Goal: Complete application form: Complete application form

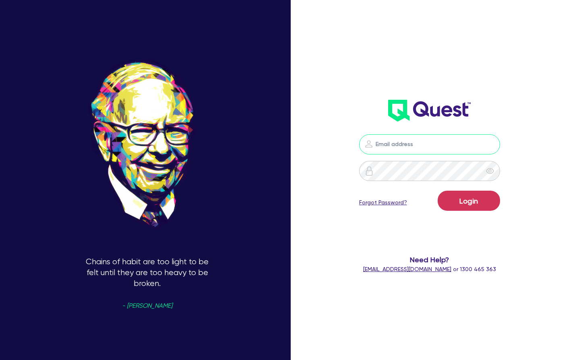
type input "[PERSON_NAME][EMAIL_ADDRESS][PERSON_NAME][DOMAIN_NAME]"
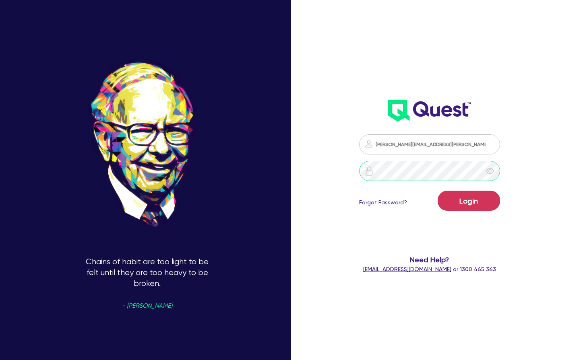
click at [469, 201] on button "Login" at bounding box center [469, 201] width 62 height 20
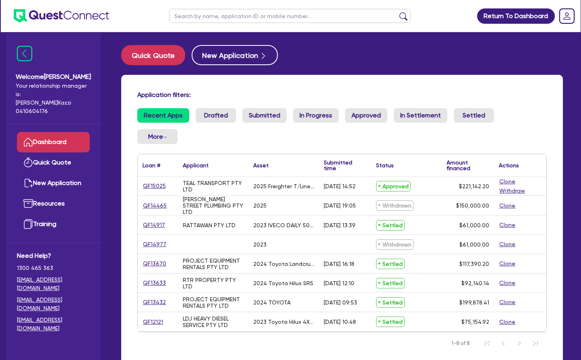
click at [153, 185] on link "QF15025" at bounding box center [155, 186] width 24 height 9
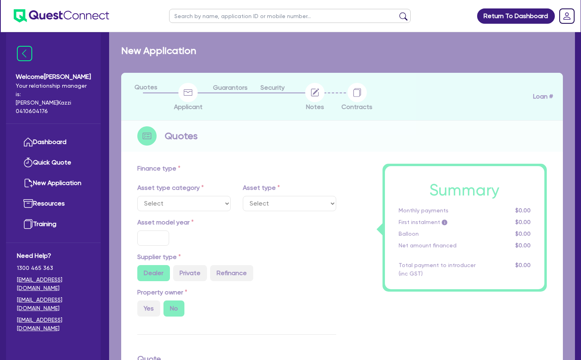
select select "PRIMARY_ASSETS"
type input "2025"
radio input "true"
type input "228,142.2"
type input "7,000"
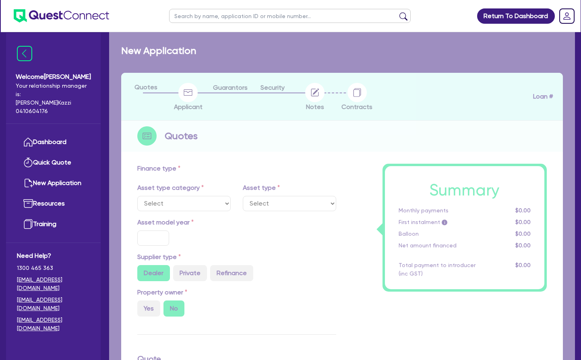
type input "20"
type input "45,628.44"
type input "2.5"
type input "5,528.56"
type input "6.99"
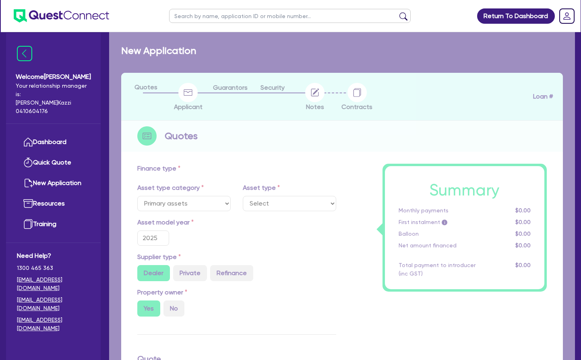
select select "TRAILERS"
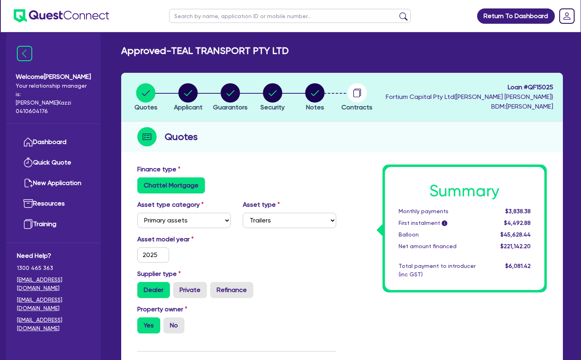
click at [312, 92] on circle "button" at bounding box center [314, 92] width 19 height 19
select select "Other"
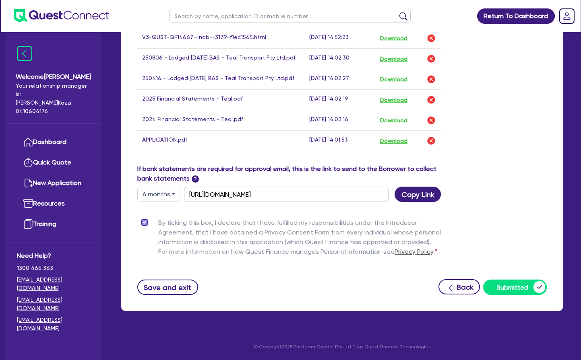
scroll to position [613, 0]
click at [169, 287] on button "Save and exit" at bounding box center [167, 287] width 61 height 15
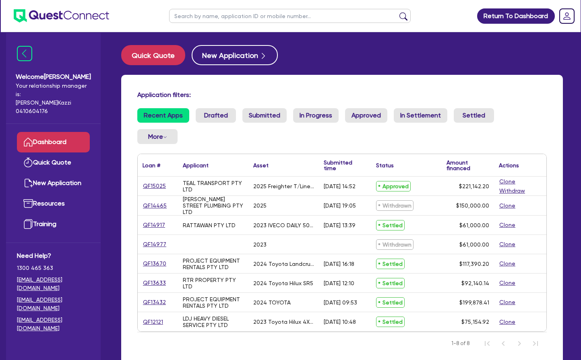
click at [151, 184] on link "QF15025" at bounding box center [155, 186] width 24 height 9
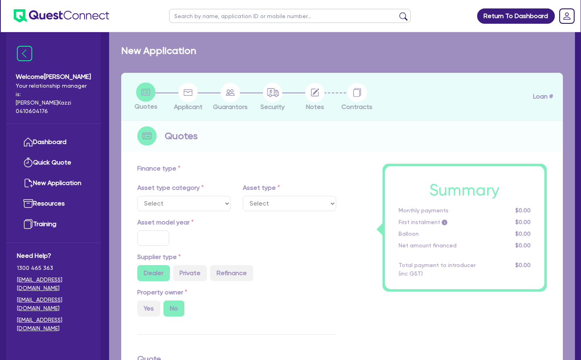
select select "PRIMARY_ASSETS"
type input "2025"
radio input "true"
type input "228,142.2"
type input "7,000"
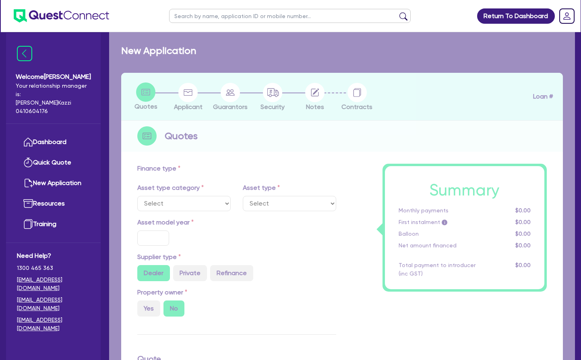
type input "20"
type input "45,628.44"
type input "2.5"
type input "5,528.56"
type input "6.99"
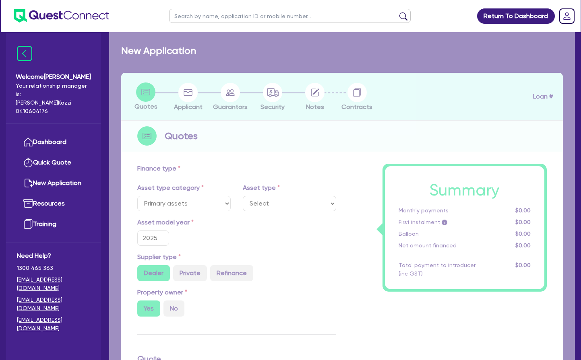
select select "TRAILERS"
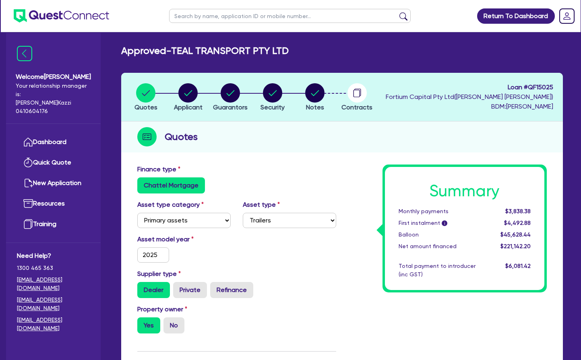
click at [317, 92] on circle "button" at bounding box center [314, 92] width 19 height 19
select select "Other"
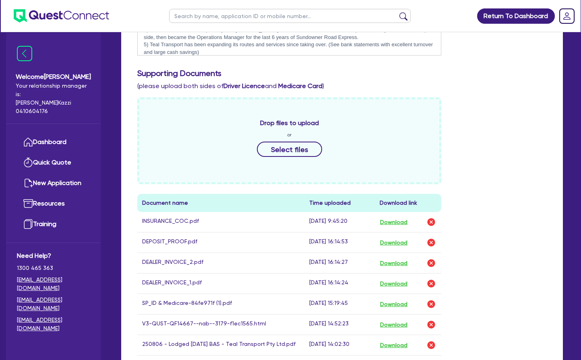
scroll to position [331, 0]
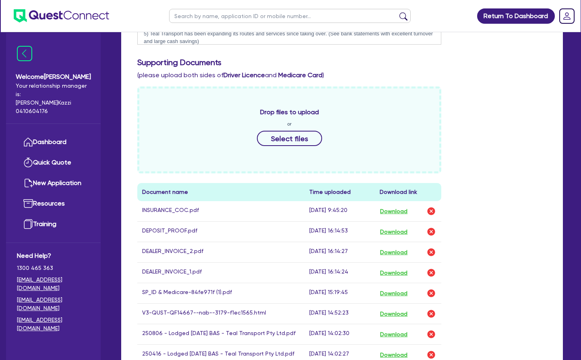
click at [432, 212] on img "button" at bounding box center [431, 212] width 10 height 10
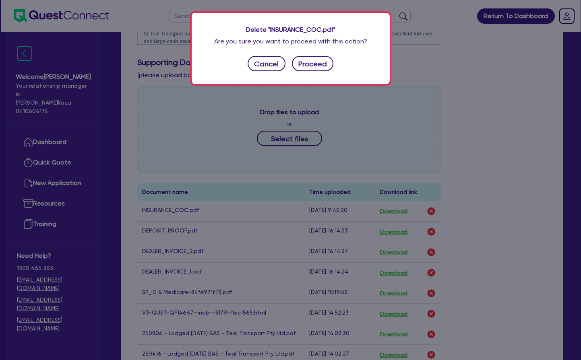
click at [317, 64] on button "Proceed" at bounding box center [313, 63] width 42 height 15
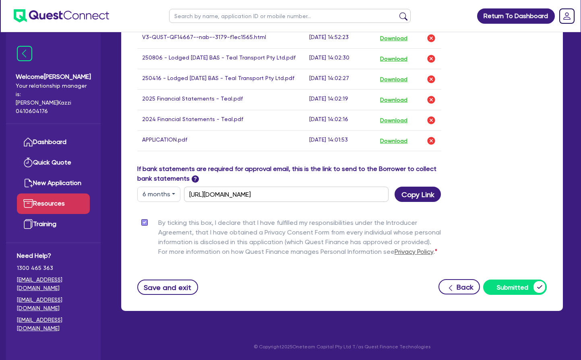
scroll to position [613, 0]
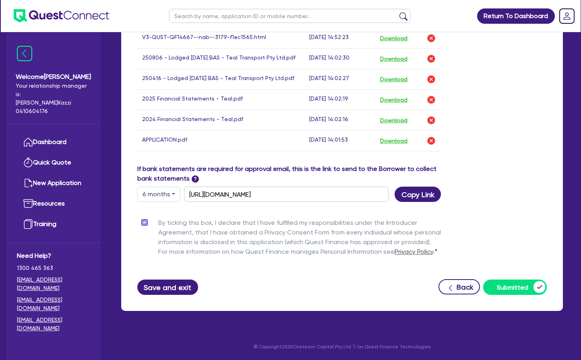
click at [168, 287] on button "Save and exit" at bounding box center [167, 287] width 61 height 15
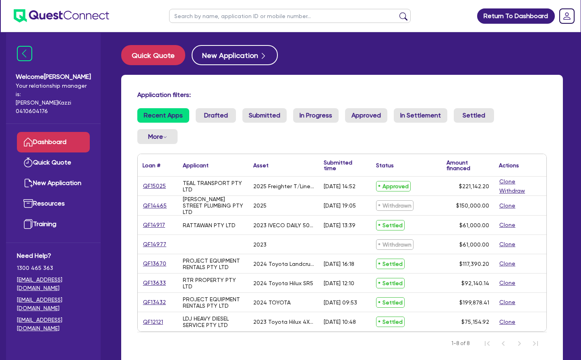
click at [156, 186] on link "QF15025" at bounding box center [155, 186] width 24 height 9
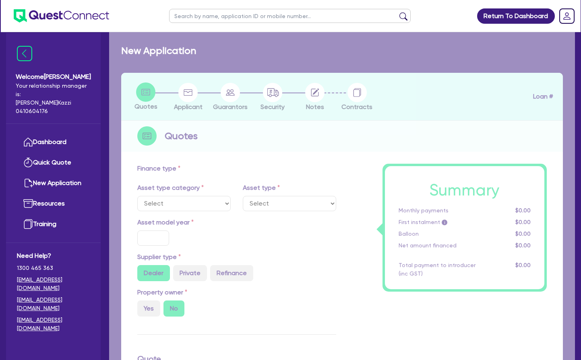
select select "PRIMARY_ASSETS"
type input "2025"
radio input "true"
type input "228,142.2"
type input "7,000"
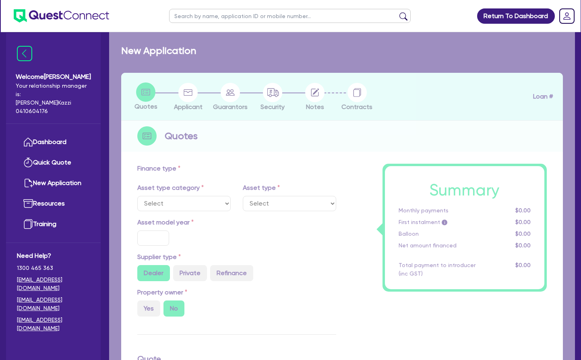
type input "20"
type input "45,628.44"
type input "2.5"
type input "5,528.56"
type input "6.99"
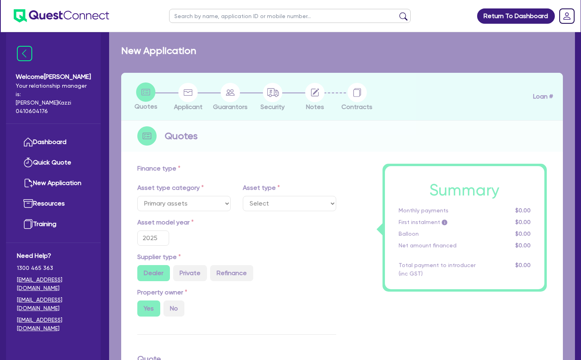
select select "TRAILERS"
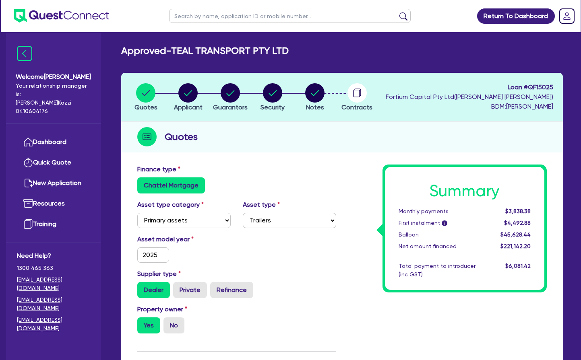
click at [314, 94] on circle "button" at bounding box center [314, 92] width 19 height 19
select select "Other"
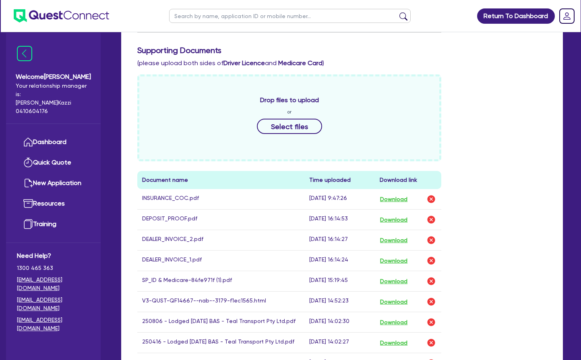
scroll to position [342, 0]
click at [432, 199] on img "button" at bounding box center [431, 200] width 10 height 10
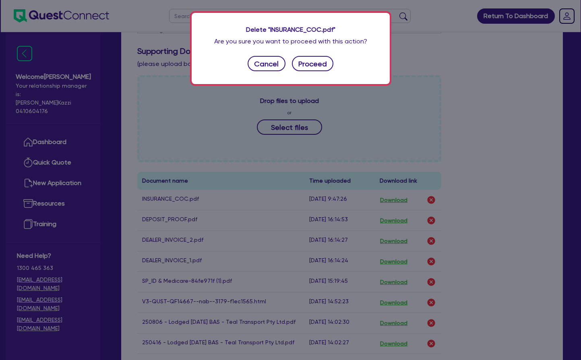
click at [317, 64] on button "Proceed" at bounding box center [313, 63] width 42 height 15
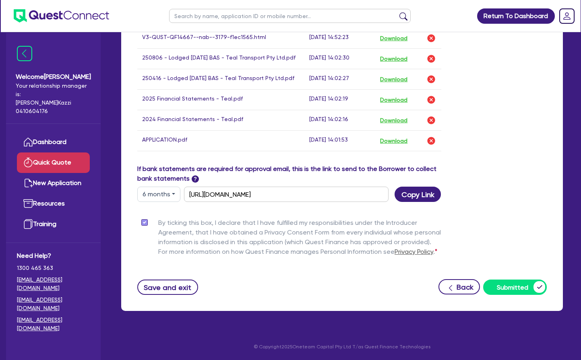
scroll to position [613, 0]
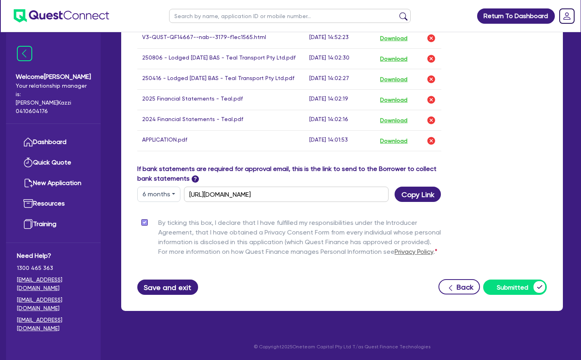
click at [168, 288] on button "Save and exit" at bounding box center [167, 287] width 61 height 15
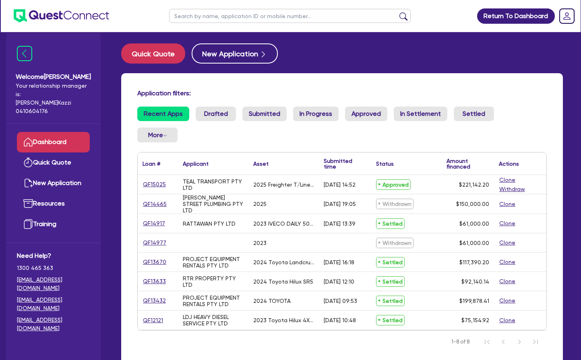
scroll to position [2, 0]
